Goal: Communication & Community: Answer question/provide support

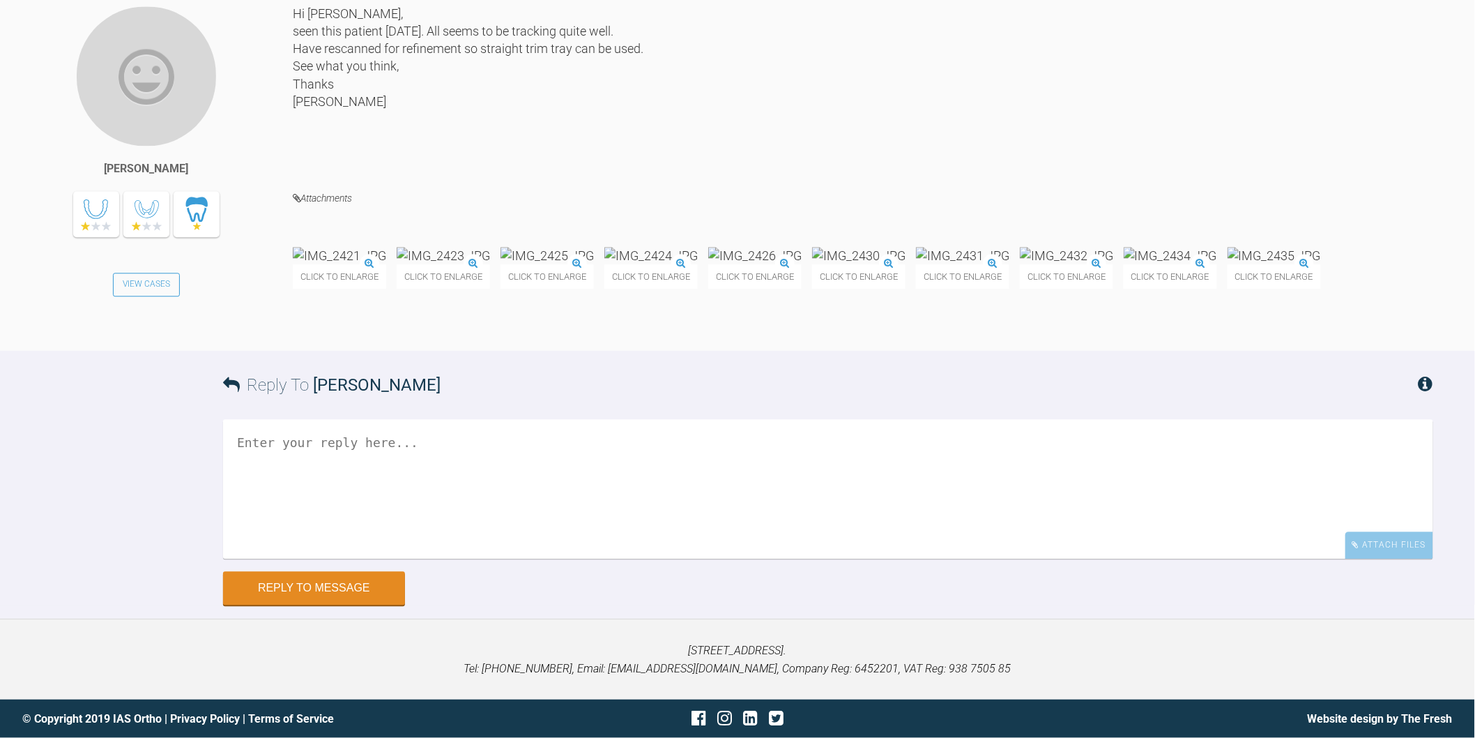
scroll to position [8439, 0]
click at [531, 425] on textarea at bounding box center [828, 488] width 1210 height 139
click at [307, 247] on img at bounding box center [339, 255] width 93 height 17
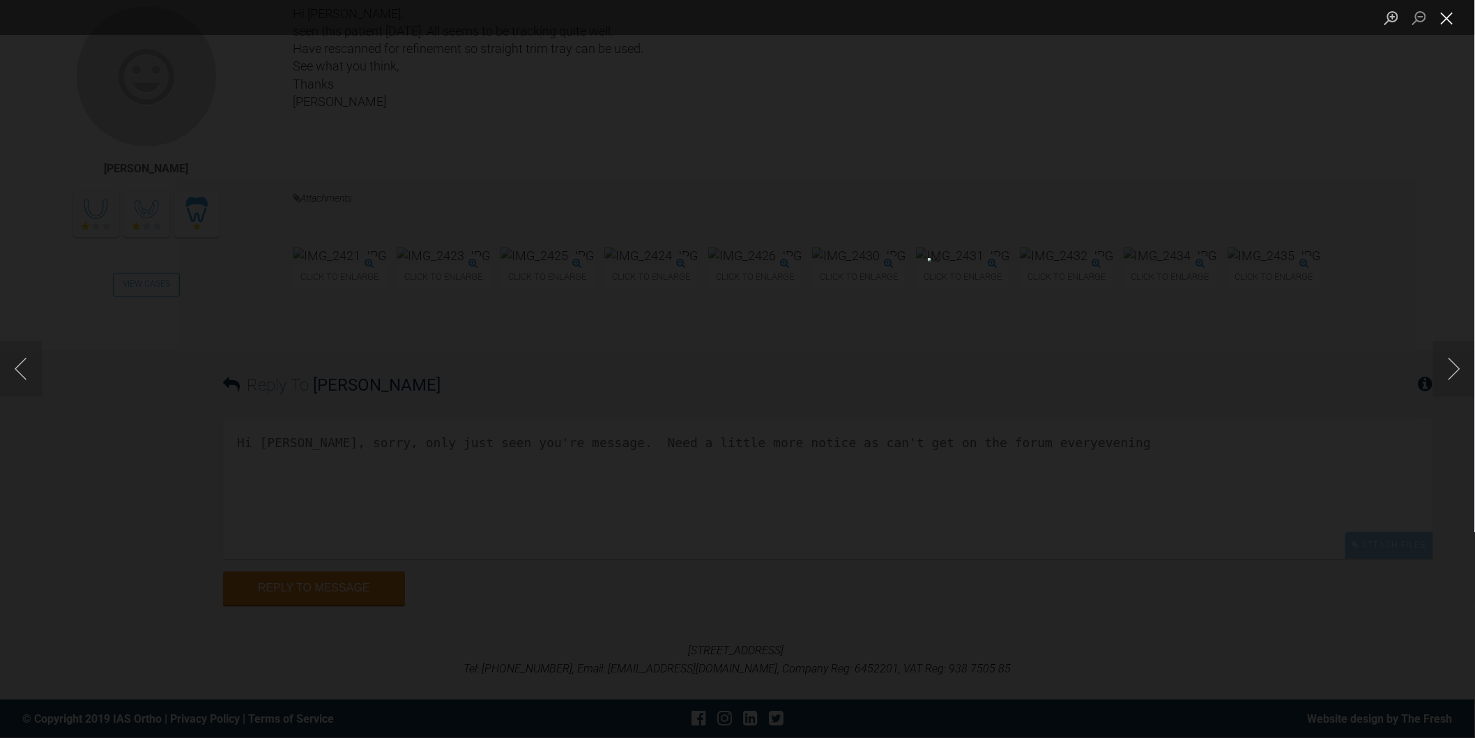
click at [1449, 16] on button "Close lightbox" at bounding box center [1447, 18] width 28 height 24
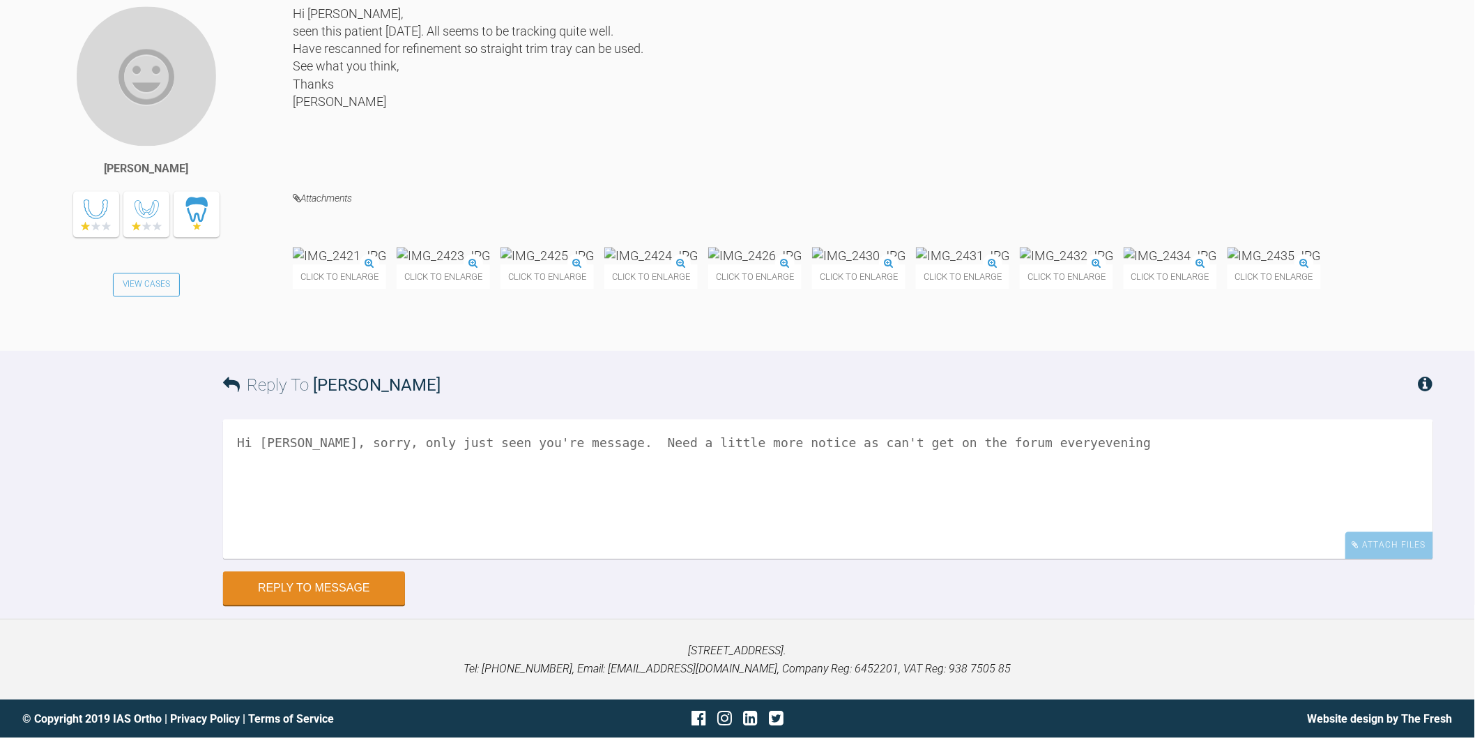
click at [467, 247] on img at bounding box center [443, 255] width 93 height 17
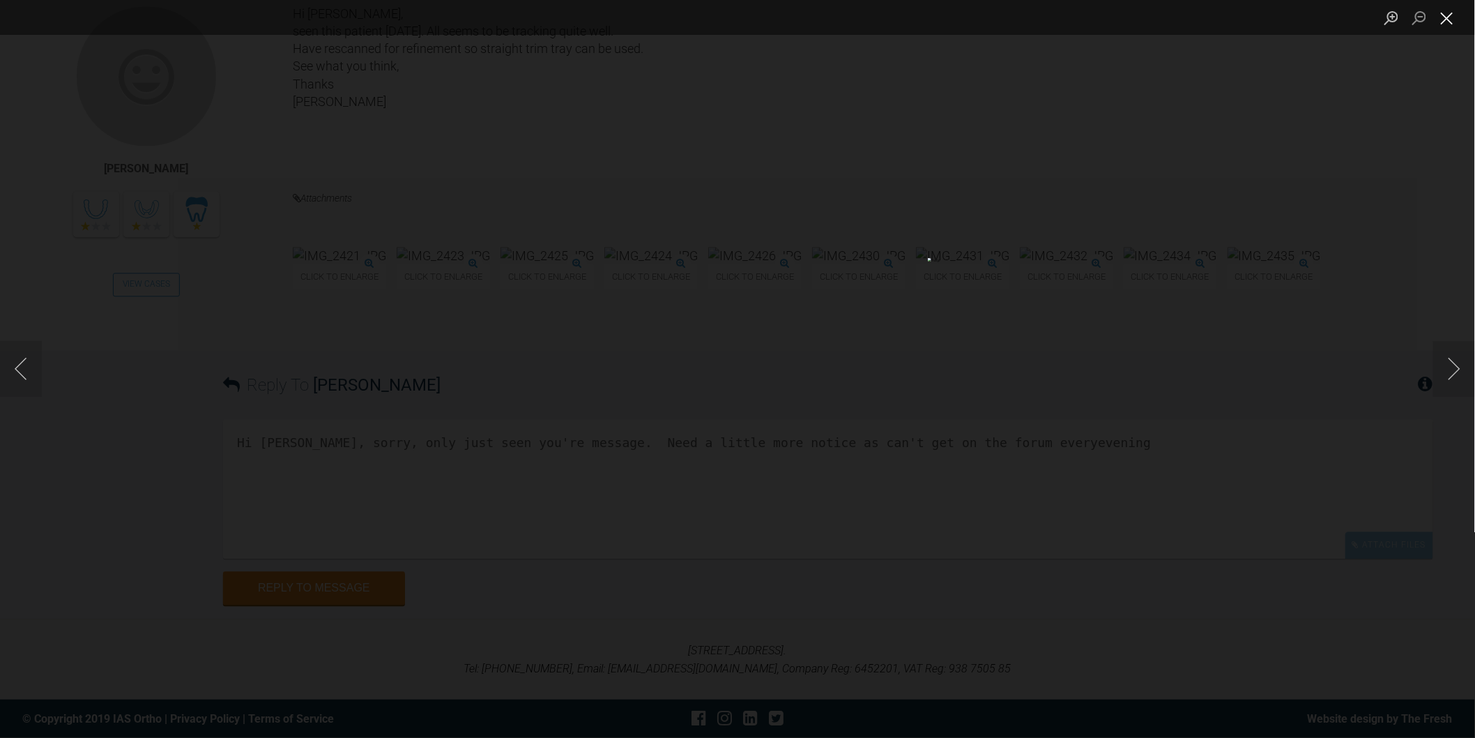
click at [1455, 22] on button "Close lightbox" at bounding box center [1447, 18] width 28 height 24
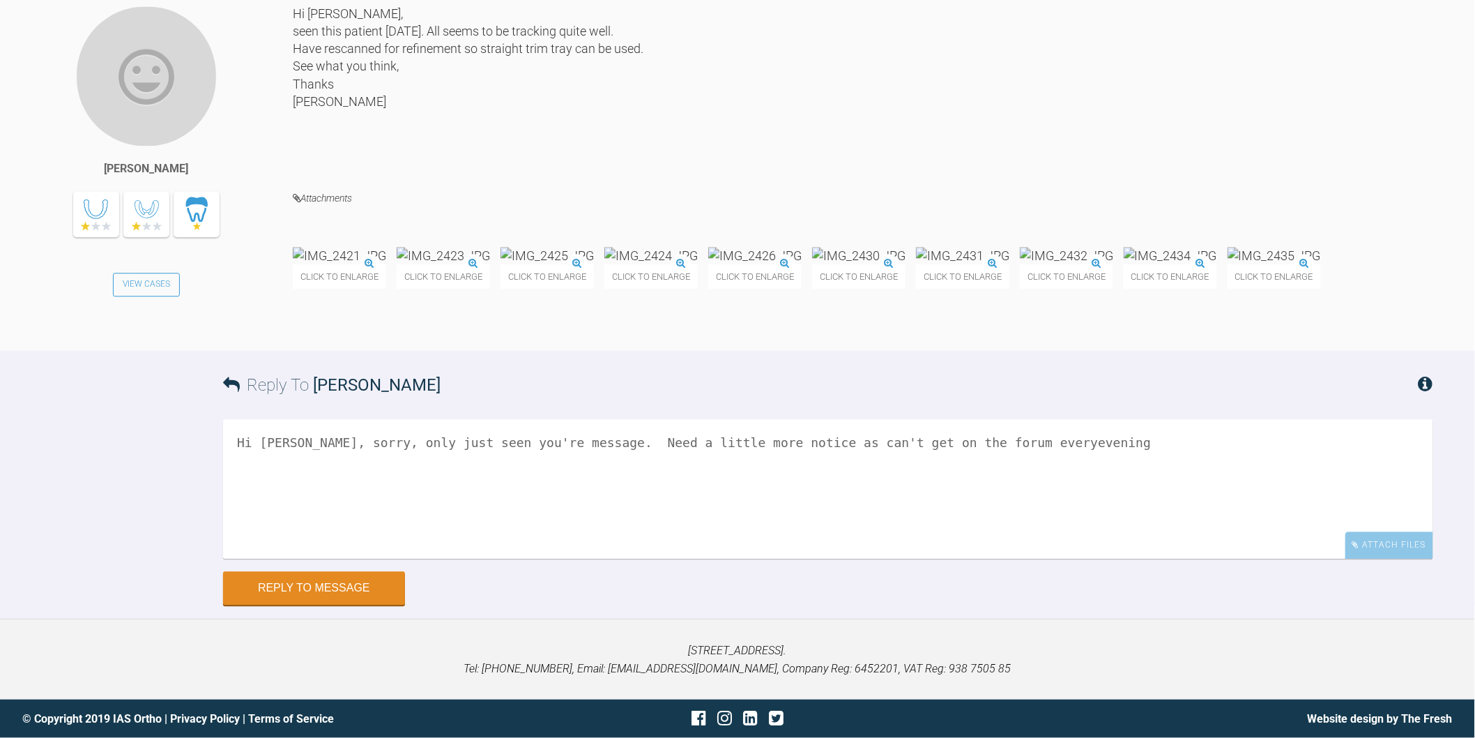
click at [966, 520] on textarea "Hi [PERSON_NAME], sorry, only just seen you're message. Need a little more noti…" at bounding box center [828, 488] width 1210 height 139
click at [1042, 523] on textarea "Hi [PERSON_NAME], sorry, only just seen you're message. Need a little more noti…" at bounding box center [828, 488] width 1210 height 139
click at [802, 247] on img at bounding box center [754, 255] width 93 height 17
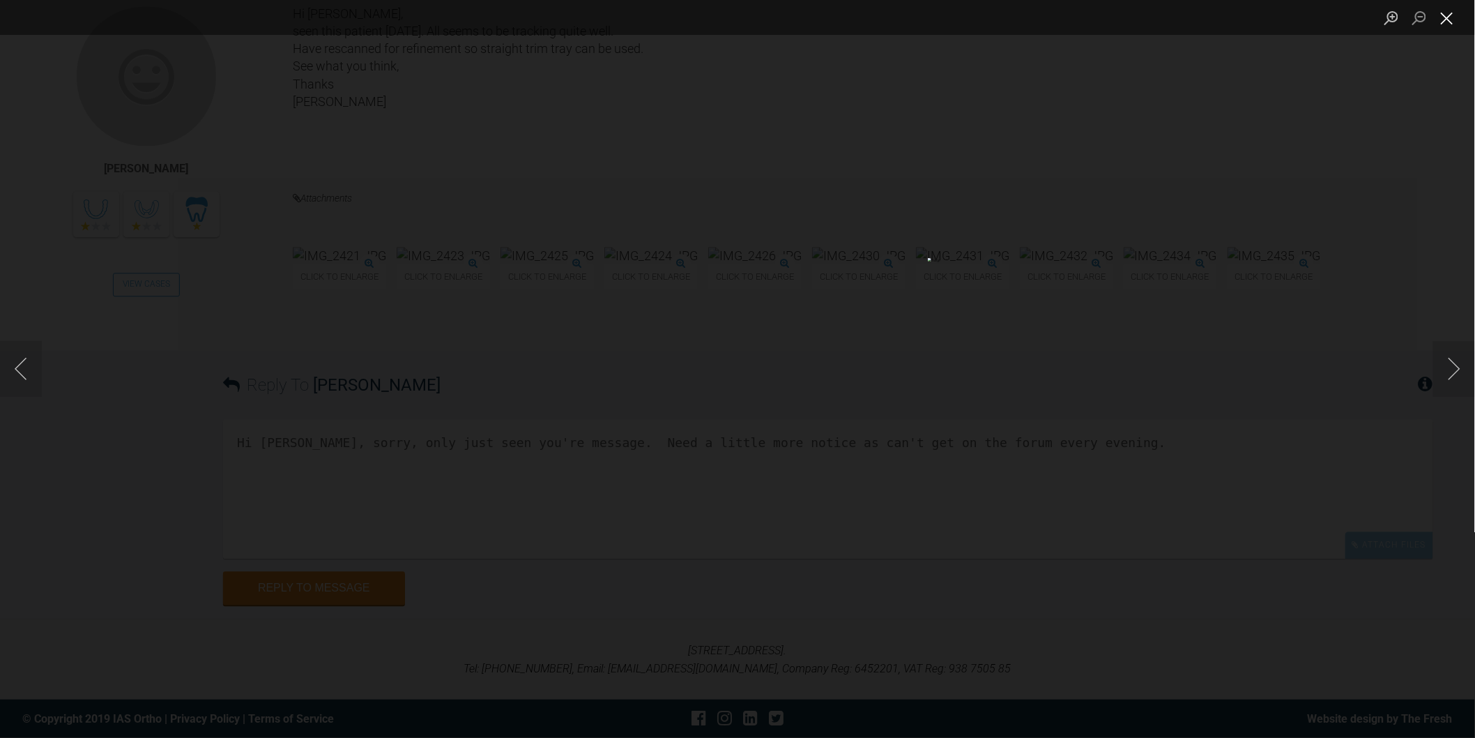
click at [1444, 11] on button "Close lightbox" at bounding box center [1447, 18] width 28 height 24
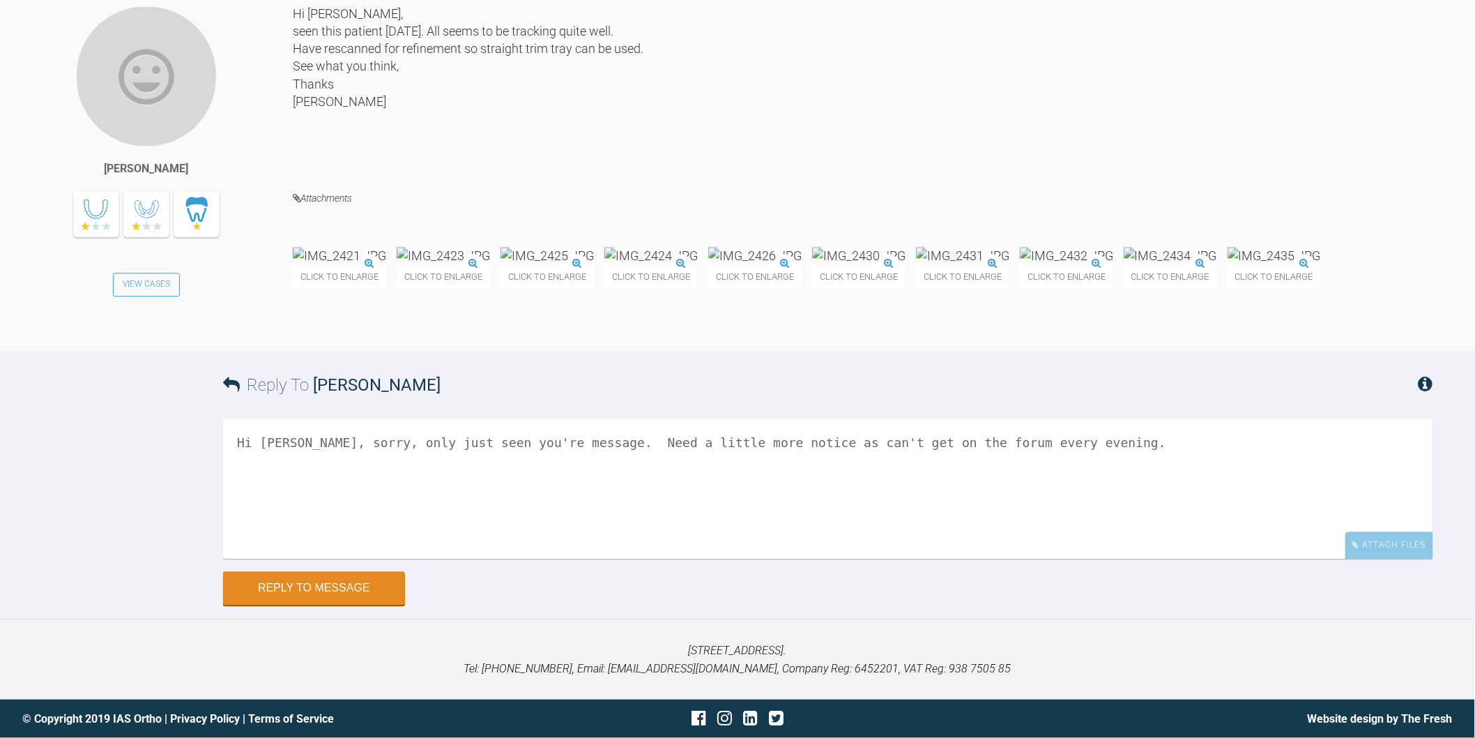
click at [906, 247] on img at bounding box center [858, 255] width 93 height 17
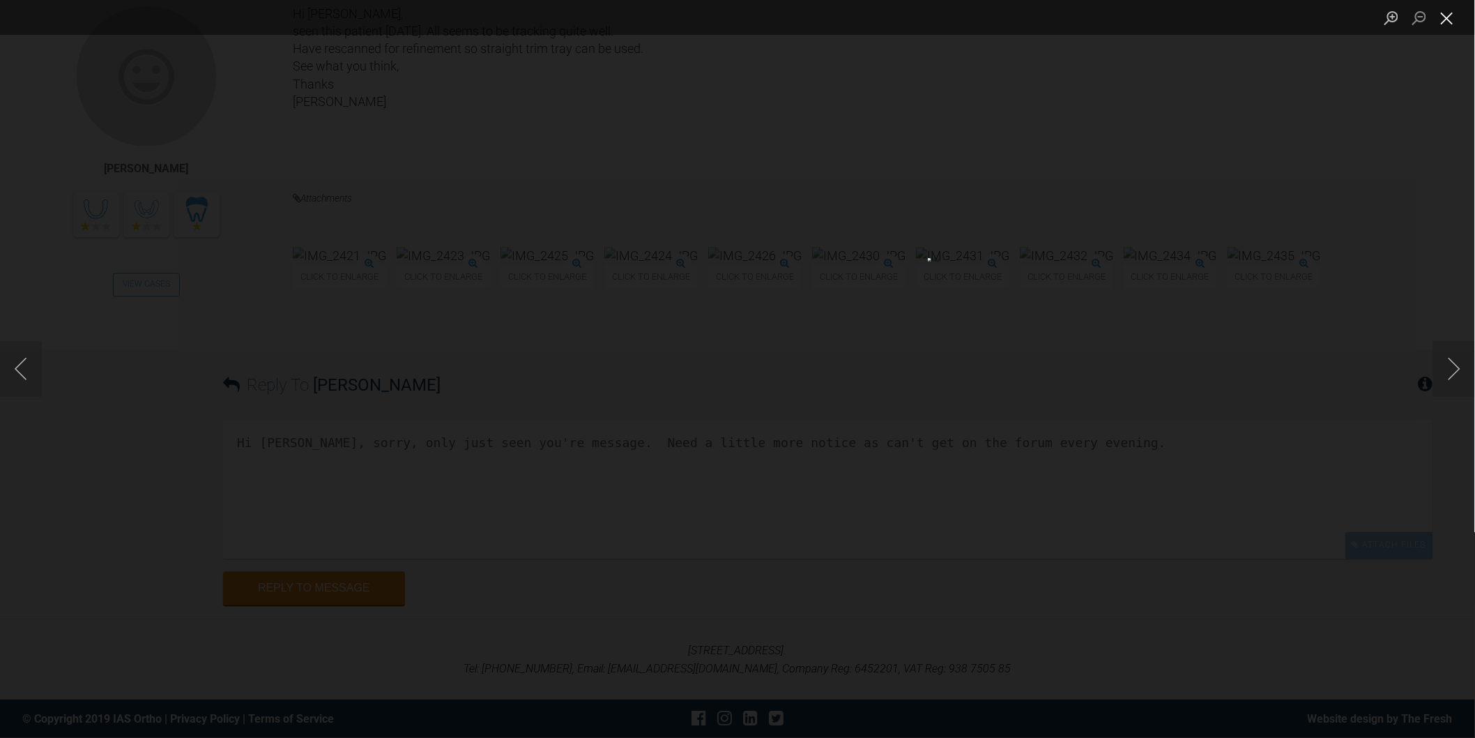
click at [1452, 17] on button "Close lightbox" at bounding box center [1447, 18] width 28 height 24
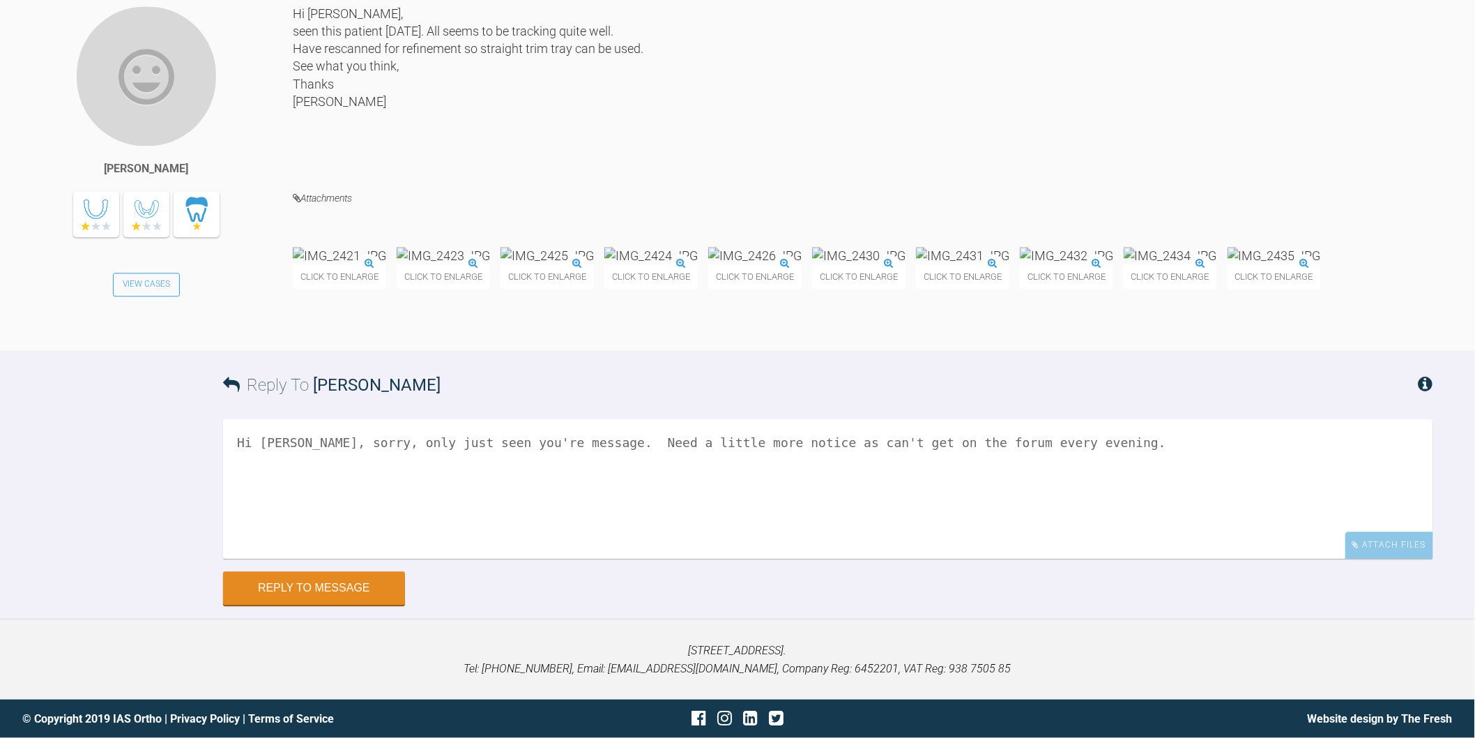
click at [1009, 247] on img at bounding box center [962, 255] width 93 height 17
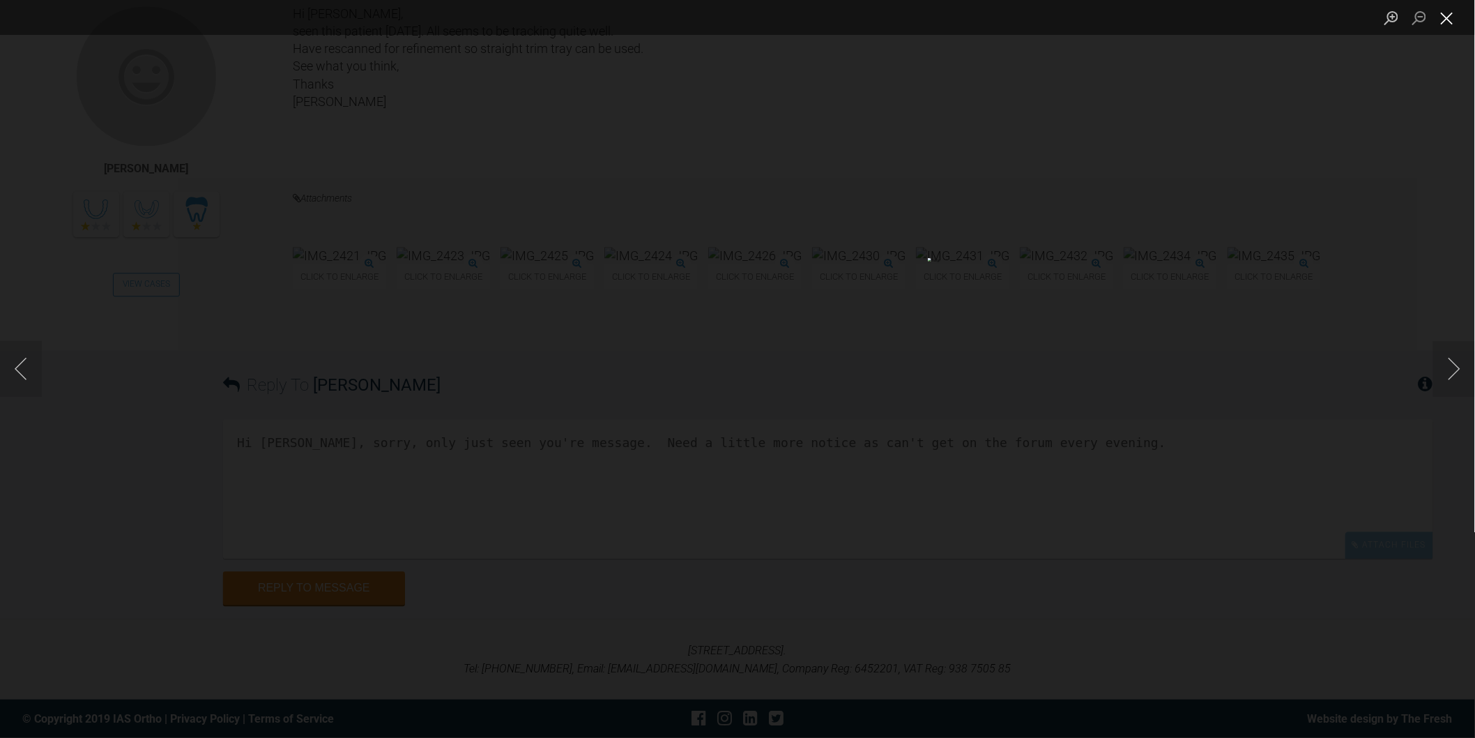
click at [1443, 17] on button "Close lightbox" at bounding box center [1447, 18] width 28 height 24
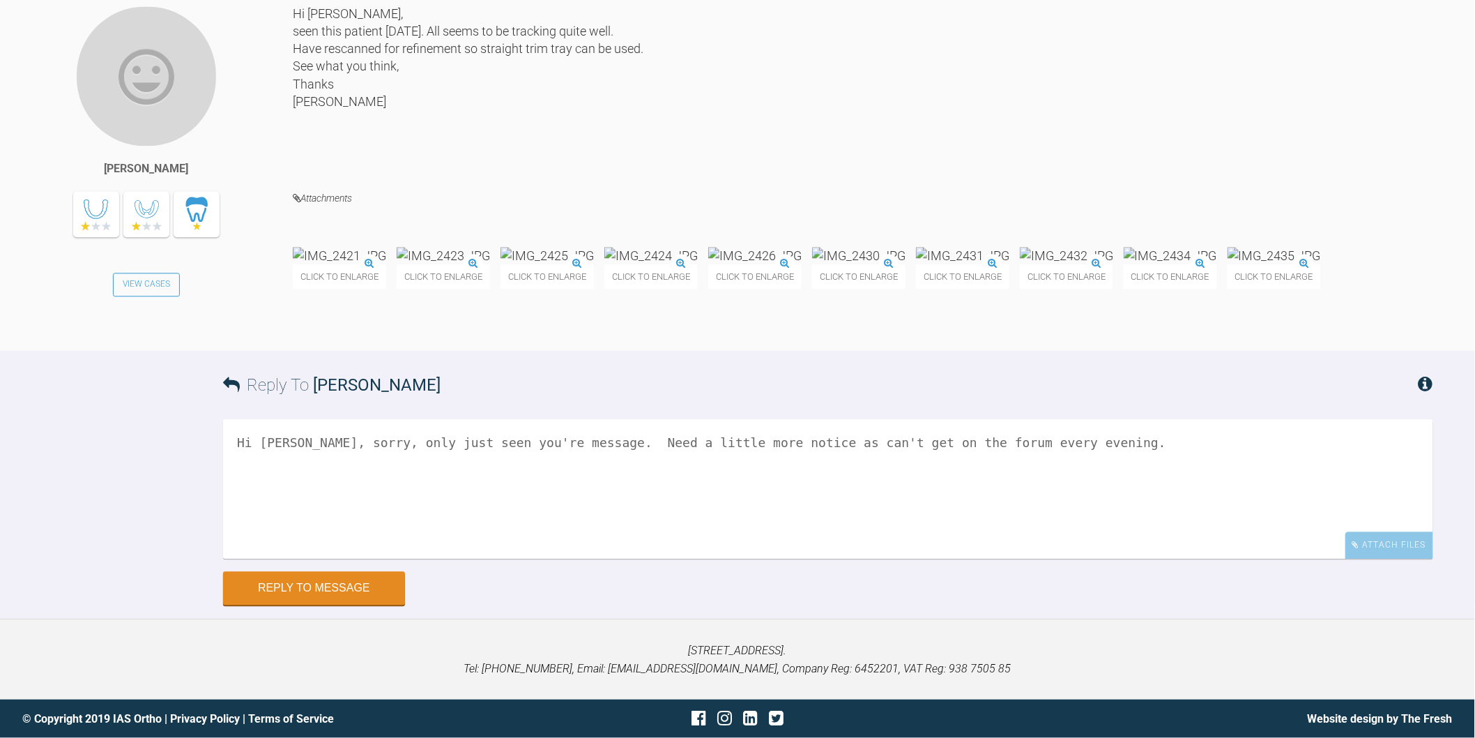
click at [1050, 517] on textarea "Hi [PERSON_NAME], sorry, only just seen you're message. Need a little more noti…" at bounding box center [828, 488] width 1210 height 139
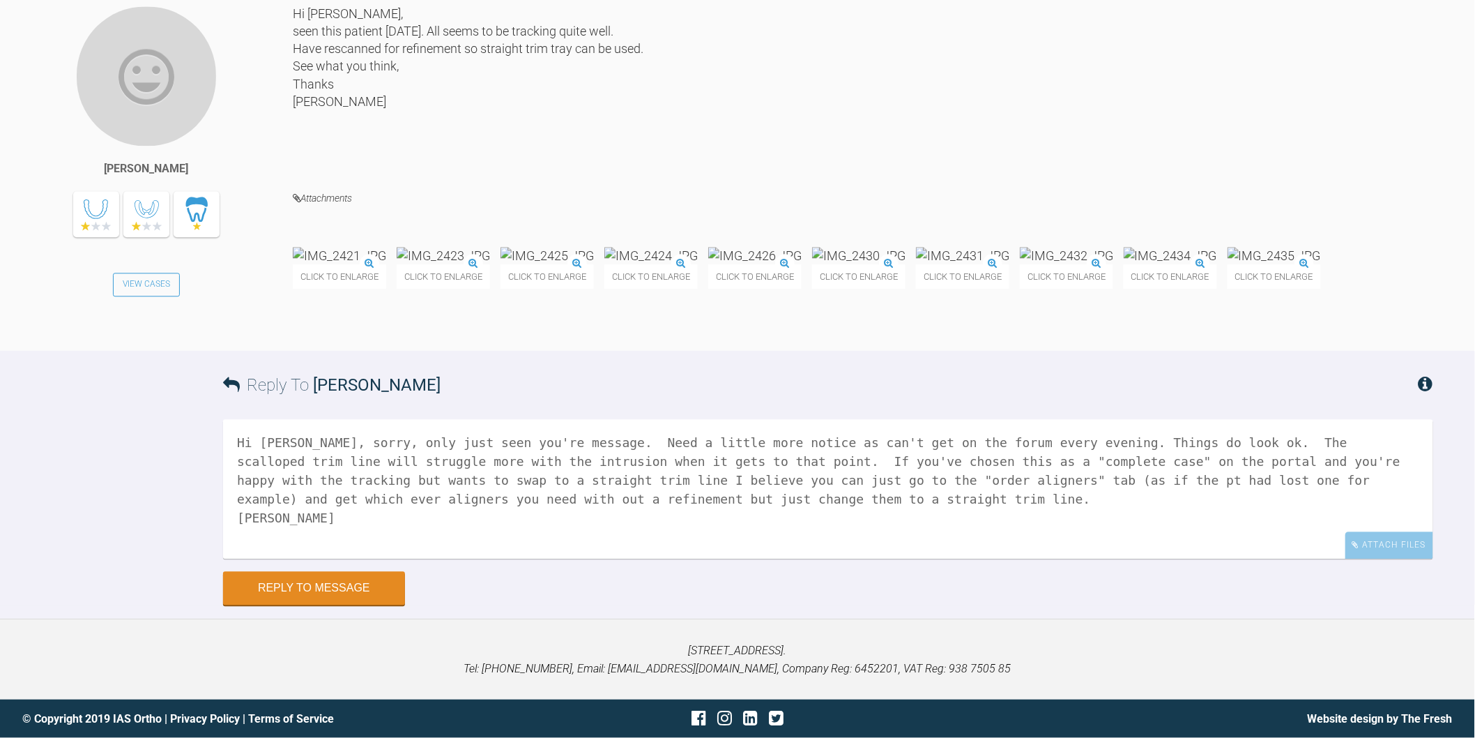
scroll to position [8284, 0]
click at [732, 558] on textarea "Hi [PERSON_NAME], sorry, only just seen you're message. Need a little more noti…" at bounding box center [828, 488] width 1210 height 139
click at [722, 558] on textarea "Hi [PERSON_NAME], sorry, only just seen you're message. Need a little more noti…" at bounding box center [828, 488] width 1210 height 139
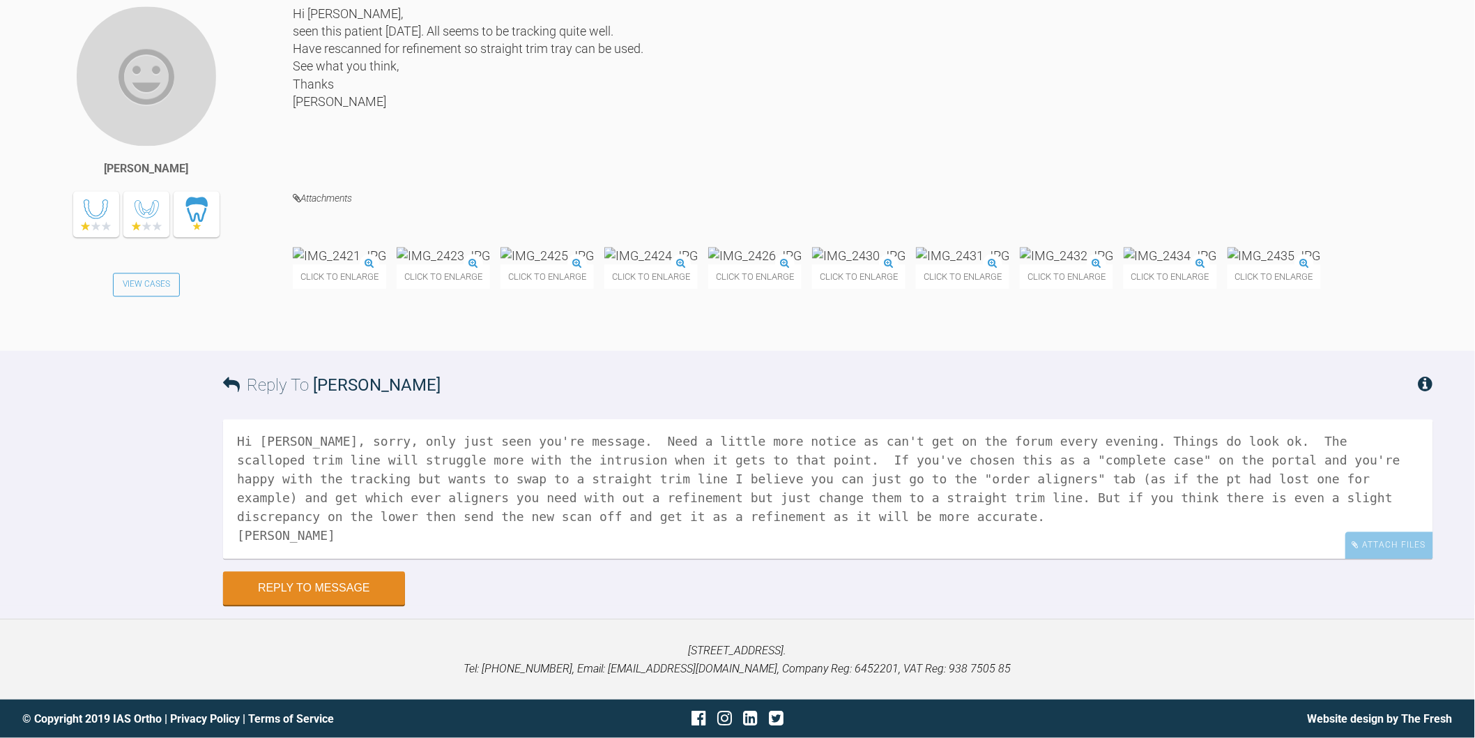
scroll to position [0, 0]
click at [500, 558] on textarea "Hi [PERSON_NAME], sorry, only just seen you're message. Need a little more noti…" at bounding box center [828, 488] width 1210 height 139
click at [1359, 558] on textarea "Hi [PERSON_NAME], sorry, only just seen your message. Need a little more notice…" at bounding box center [828, 488] width 1210 height 139
drag, startPoint x: 499, startPoint y: 654, endPoint x: 389, endPoint y: 653, distance: 110.2
click at [389, 558] on textarea "Hi [PERSON_NAME], sorry, only just seen your message. Need a little more notice…" at bounding box center [828, 488] width 1210 height 139
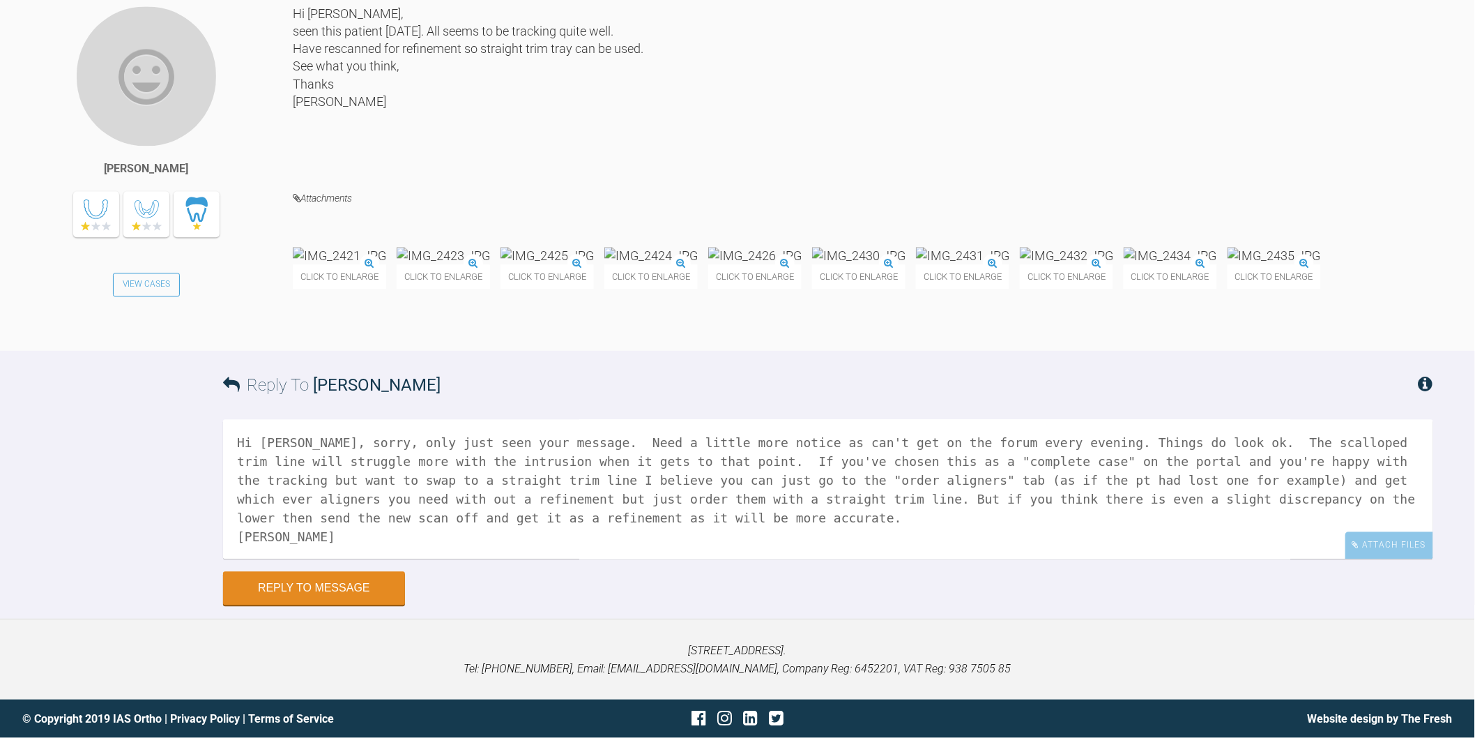
scroll to position [8439, 0]
type textarea "Hi [PERSON_NAME], sorry, only just seen your message. Need a little more notice…"
click at [369, 581] on button "Reply to Message" at bounding box center [314, 588] width 182 height 33
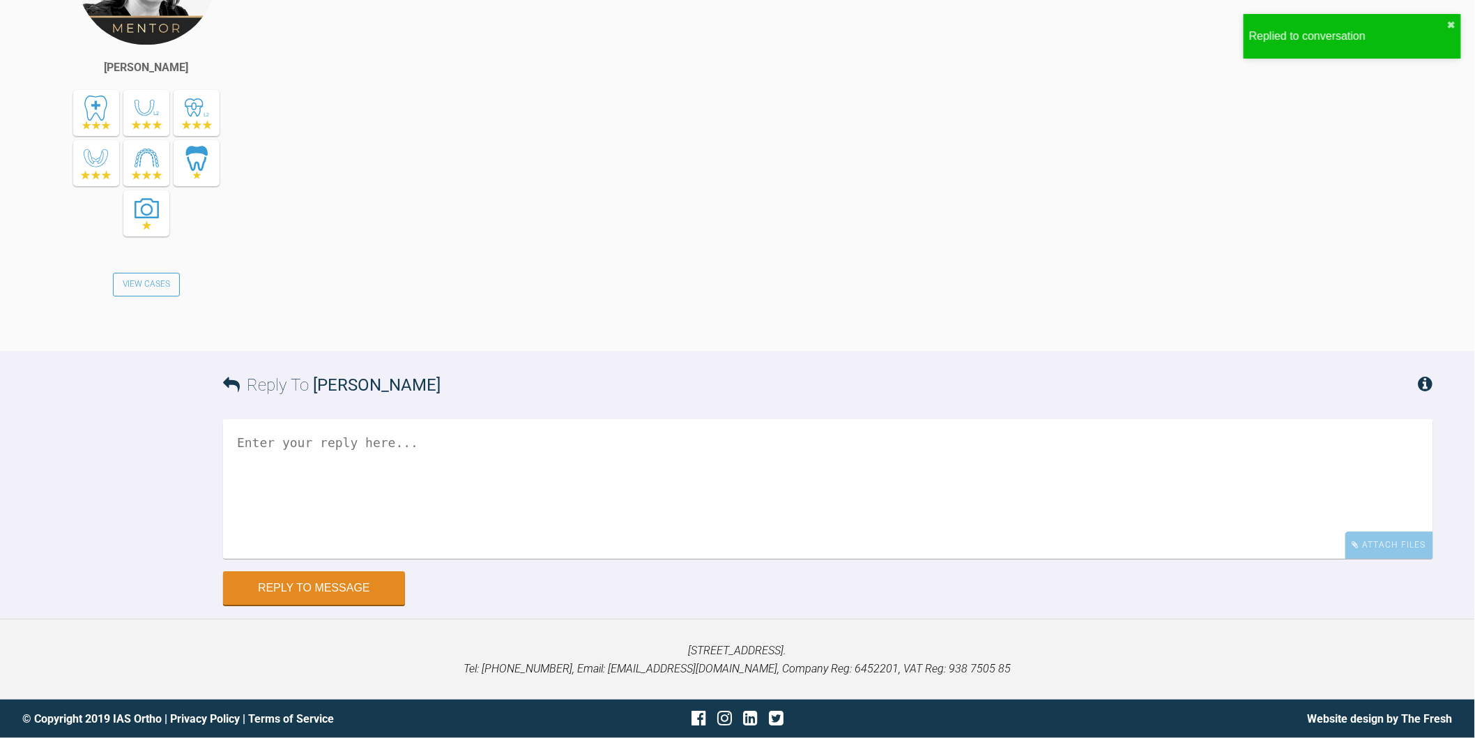
scroll to position [9017, 0]
